Goal: Navigation & Orientation: Find specific page/section

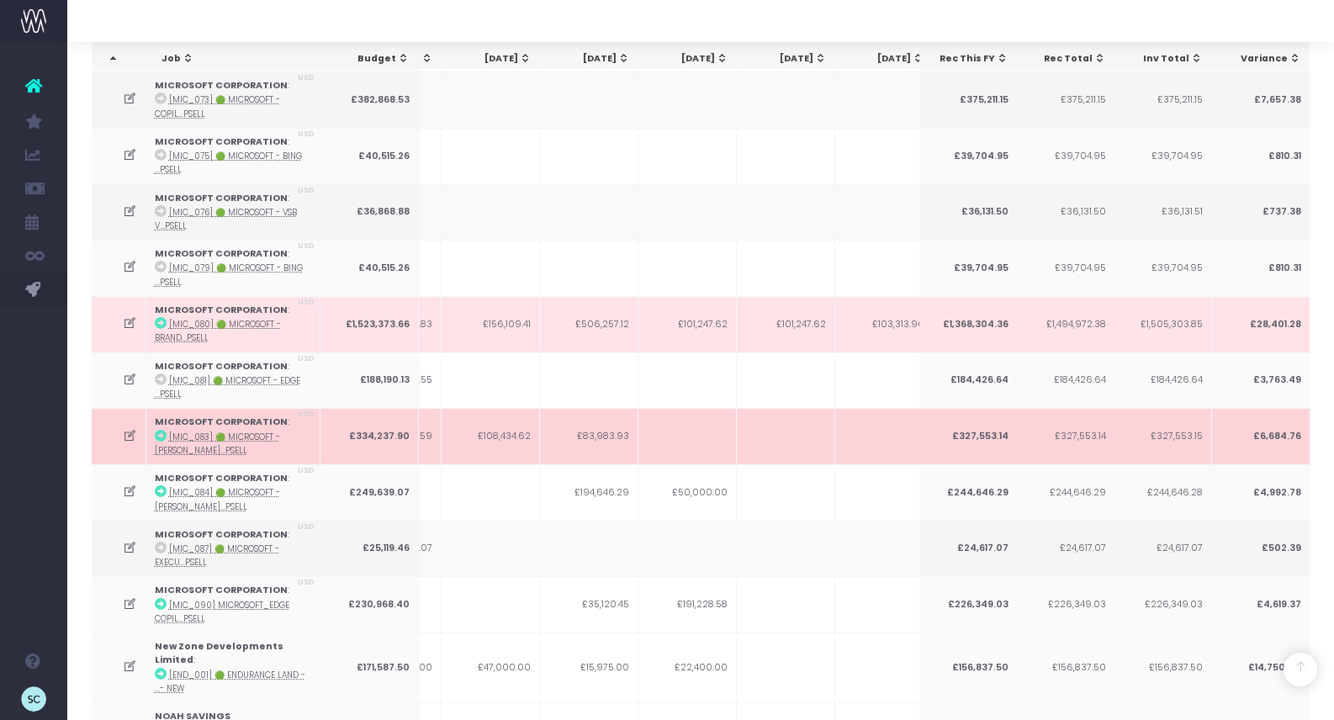
scroll to position [2809, 0]
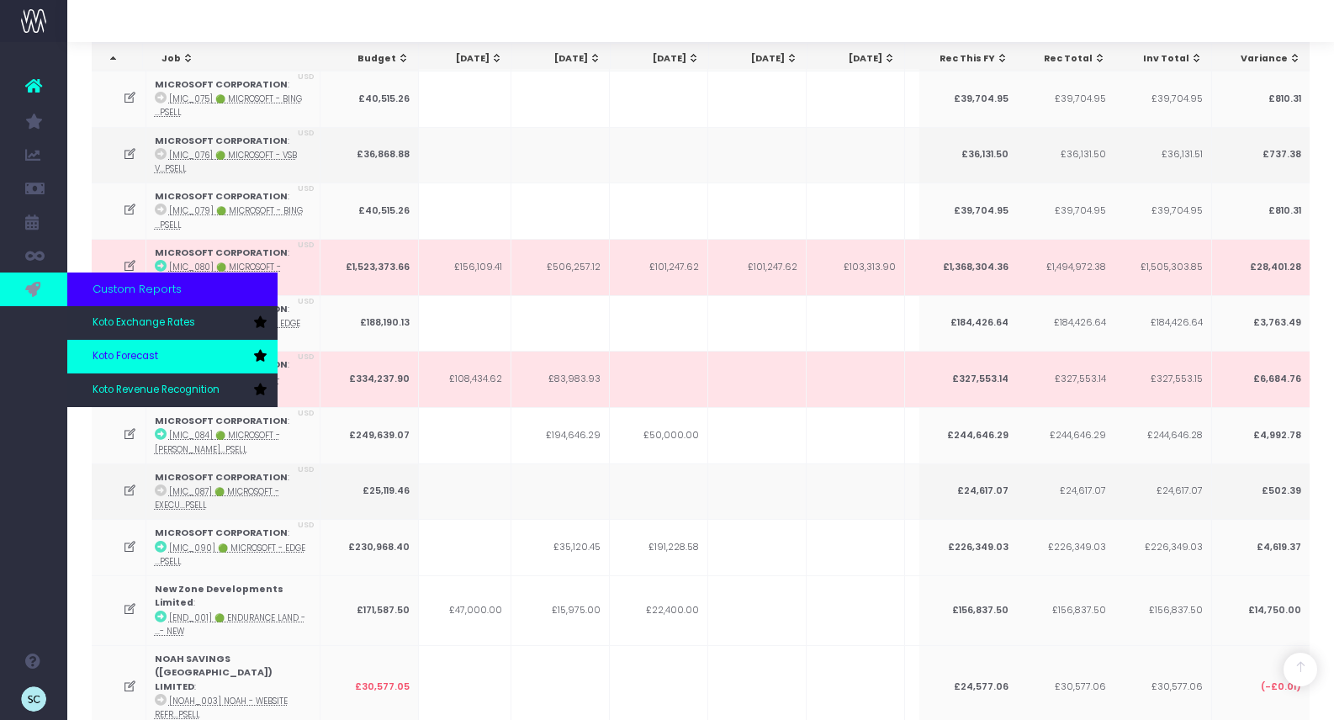
click at [114, 352] on span "Koto Forecast" at bounding box center [126, 356] width 66 height 15
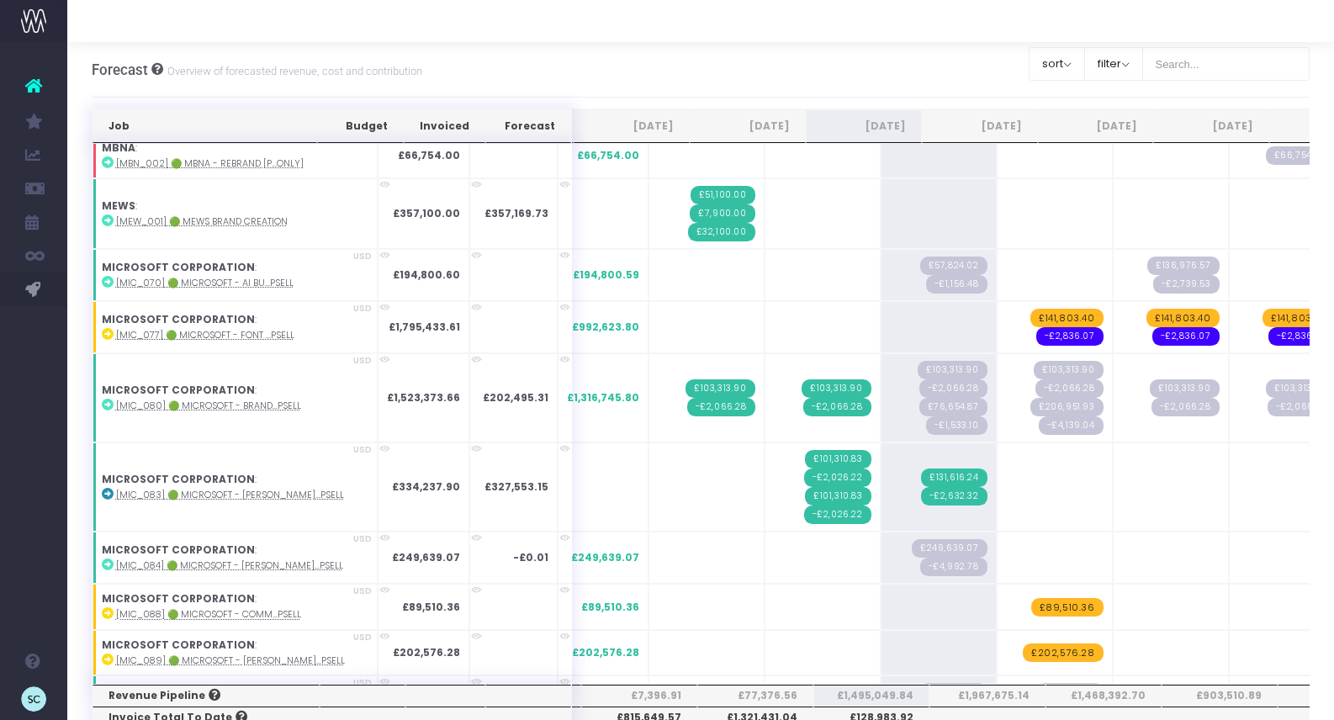
scroll to position [2457, 0]
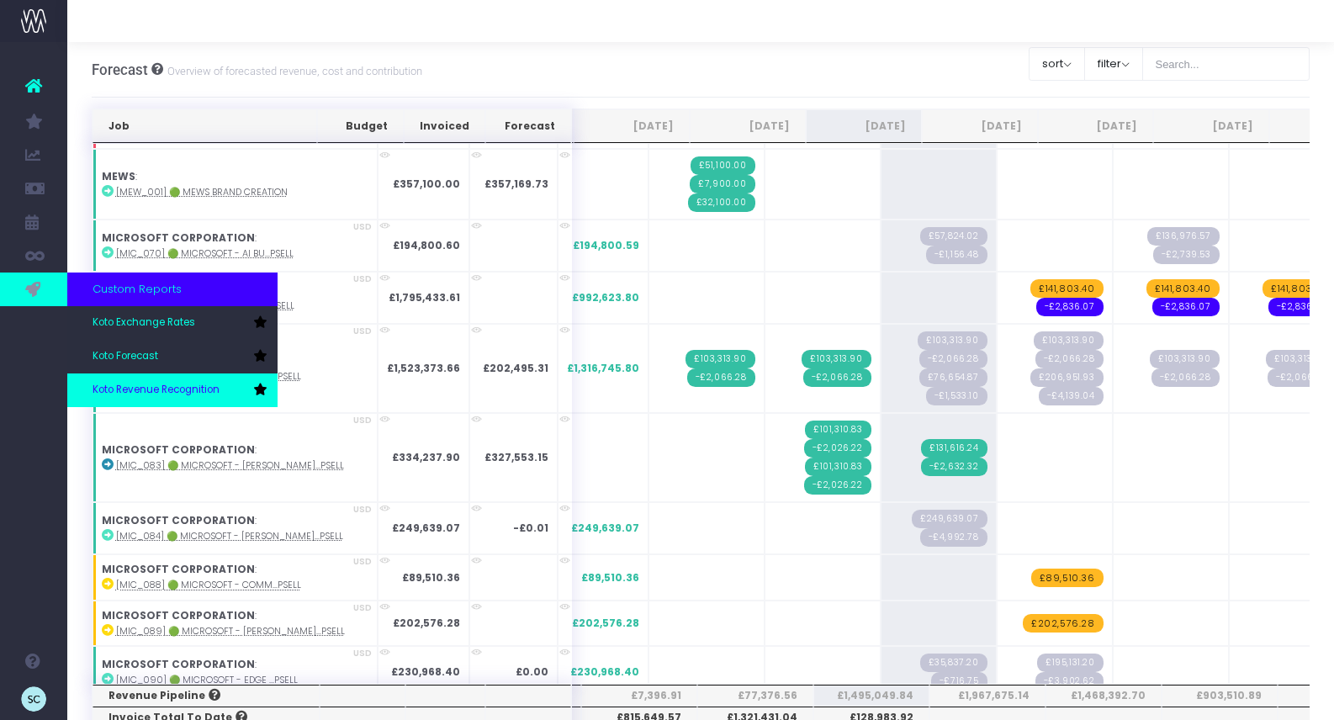
click at [130, 398] on link "Koto Revenue Recognition" at bounding box center [172, 391] width 210 height 34
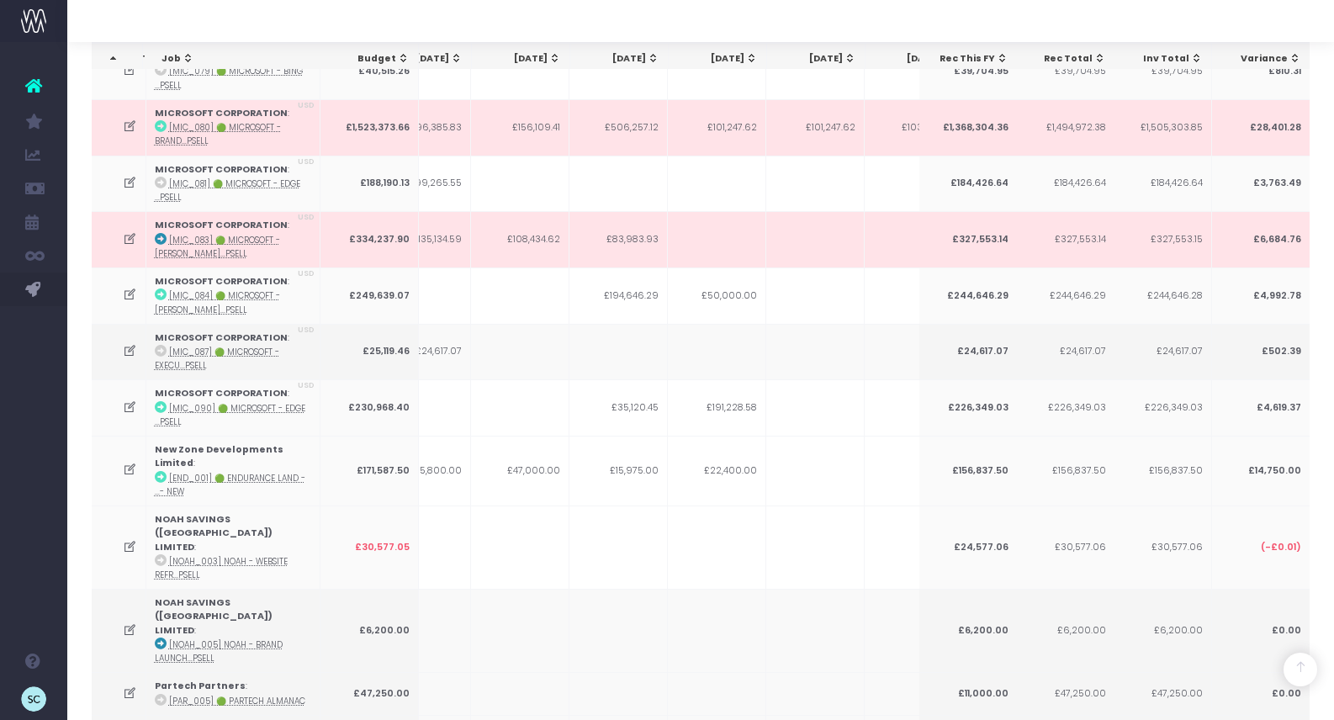
scroll to position [2994, 0]
